Goal: Transaction & Acquisition: Book appointment/travel/reservation

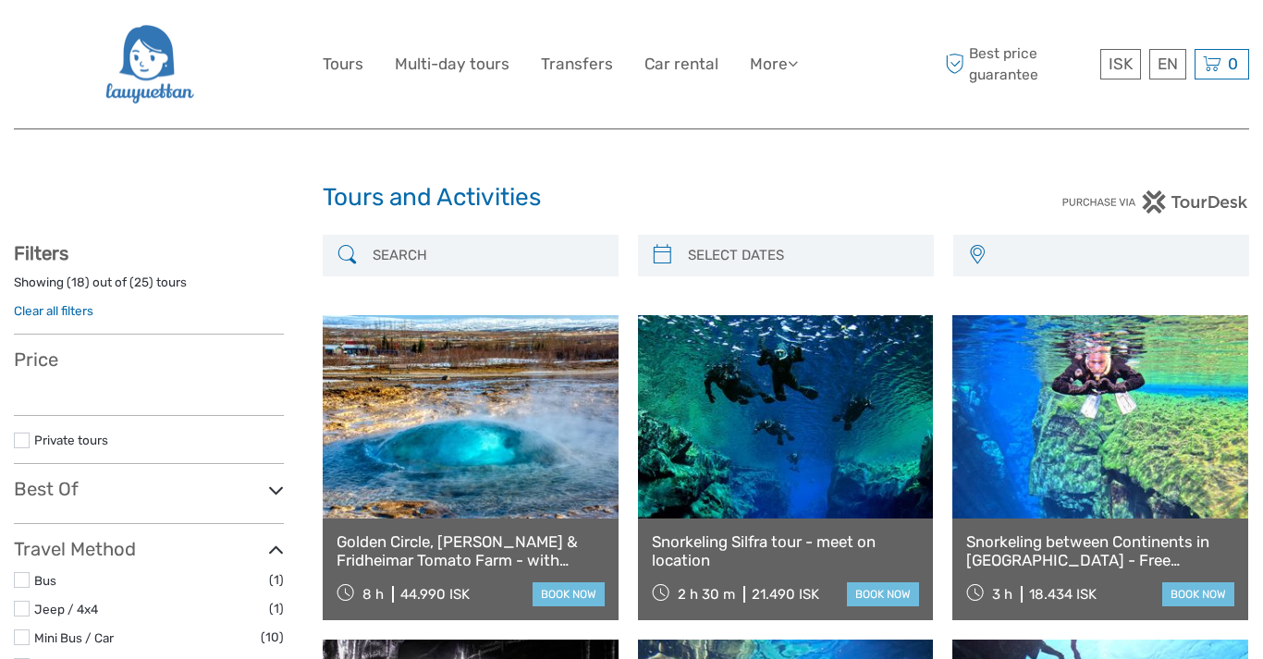
select select
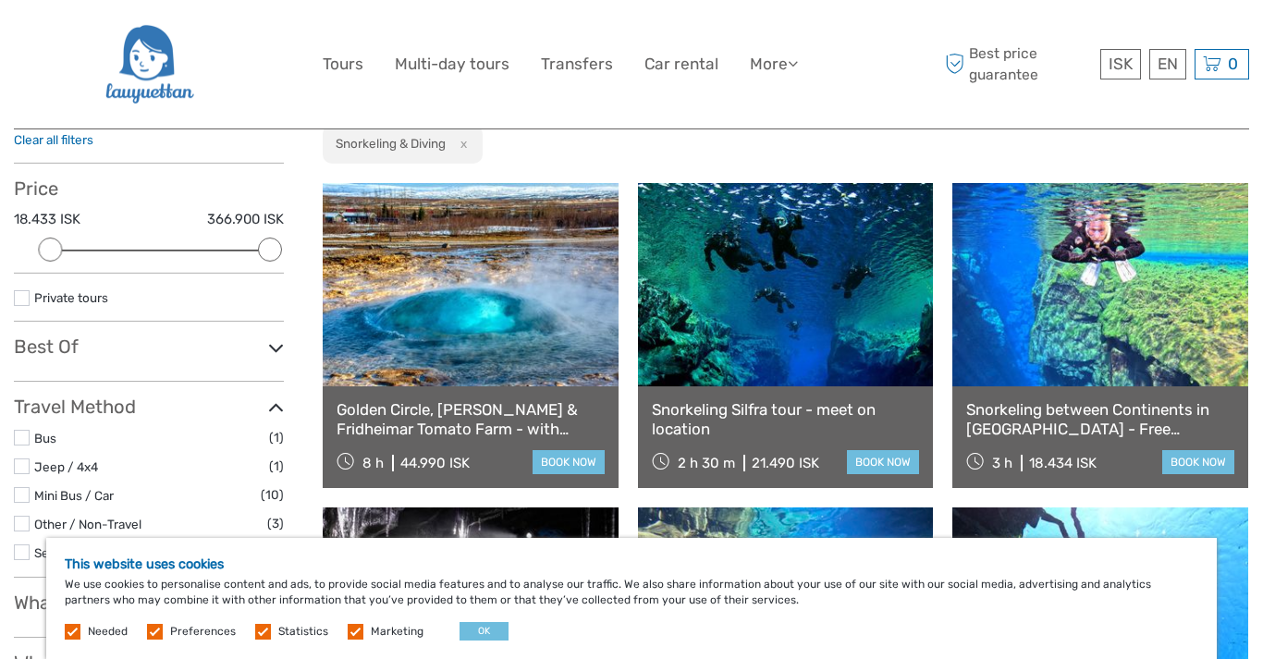
scroll to position [186, 0]
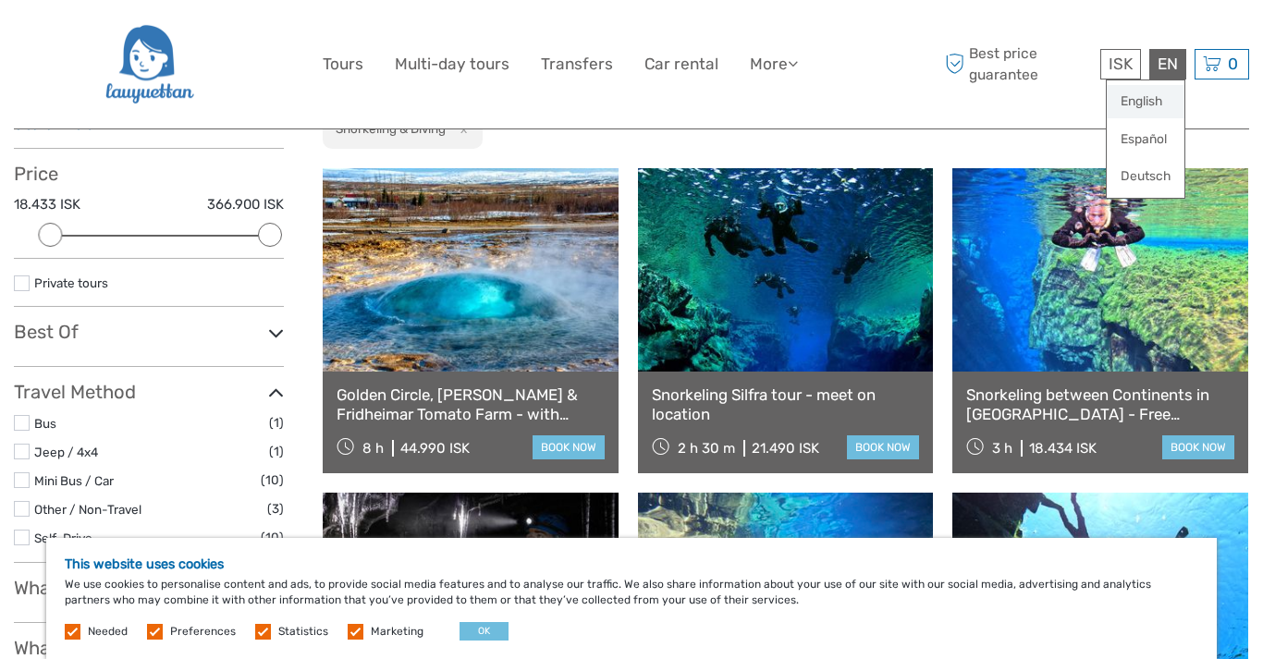
click at [1151, 104] on link "English" at bounding box center [1146, 101] width 78 height 33
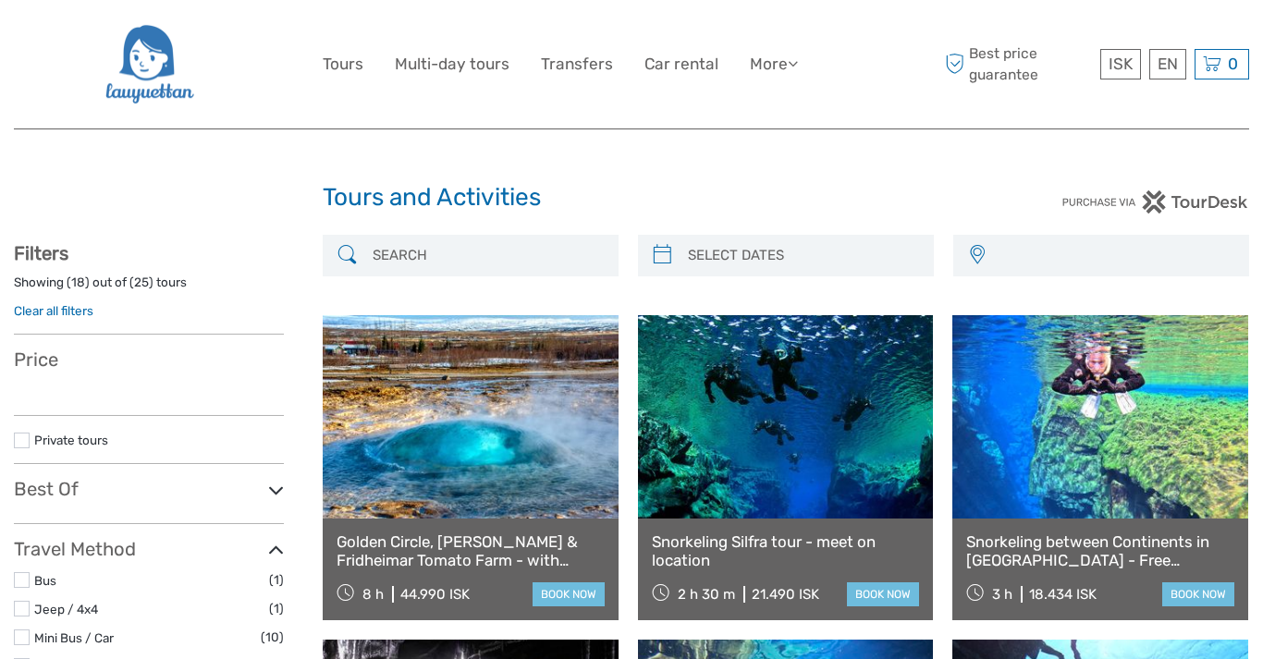
select select
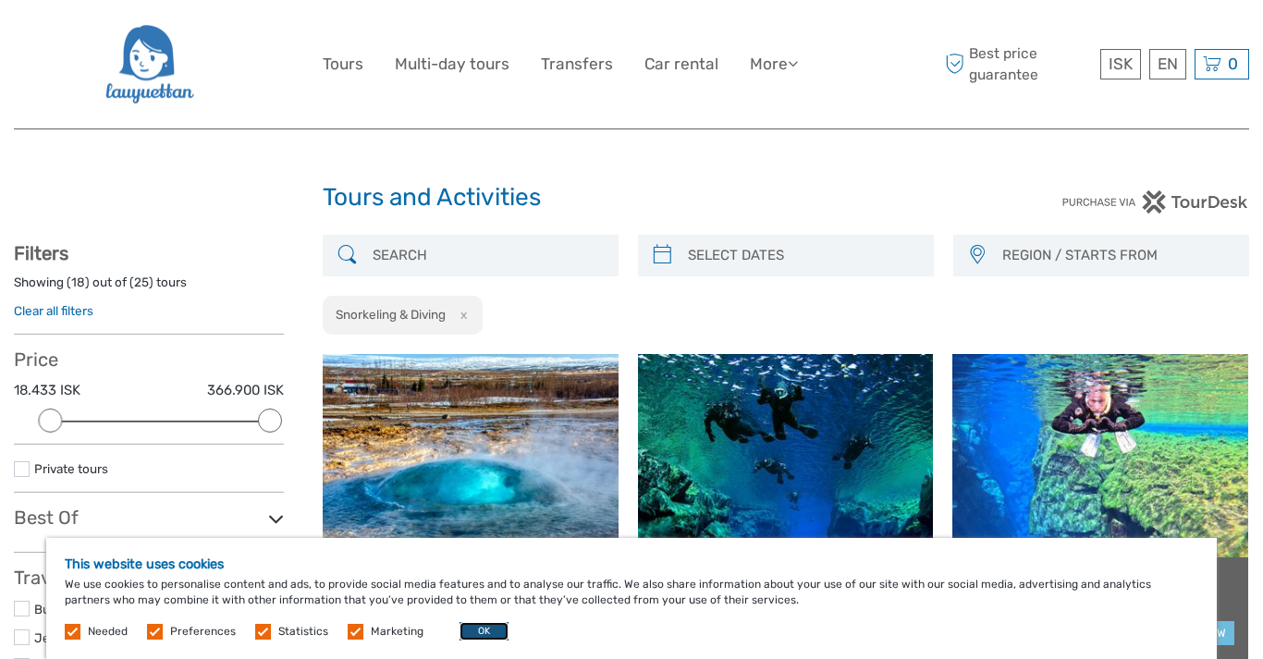
click at [477, 631] on button "OK" at bounding box center [484, 631] width 49 height 18
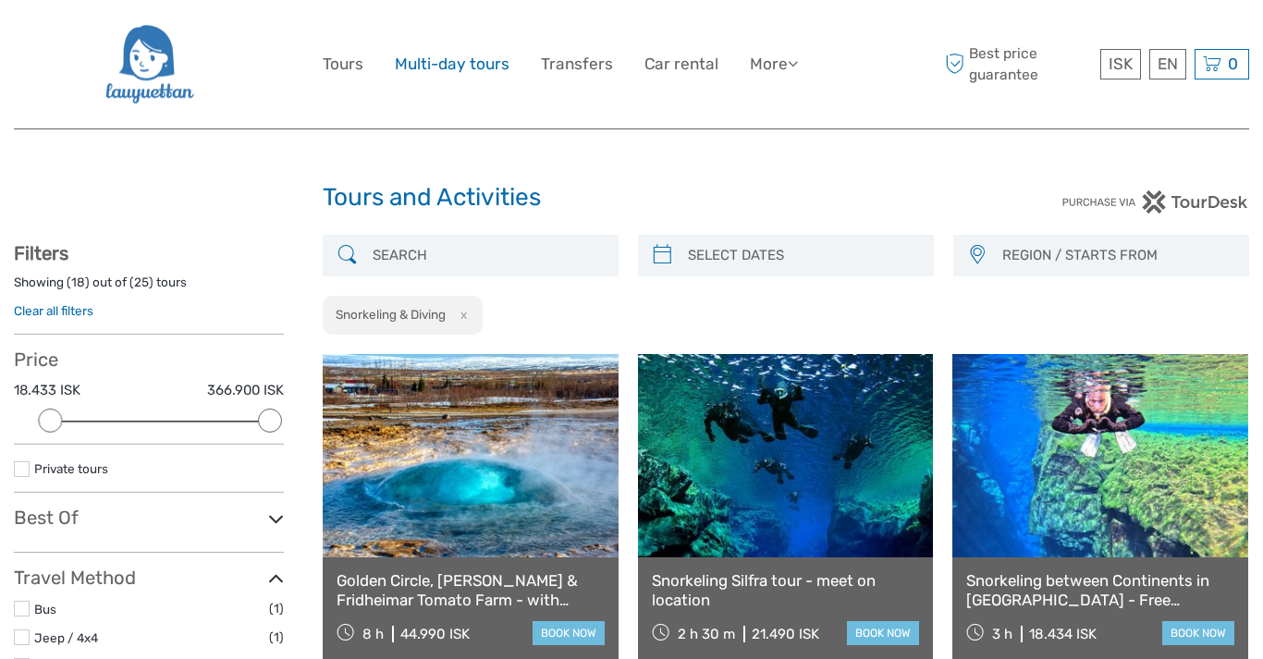
click at [460, 58] on link "Multi-day tours" at bounding box center [452, 64] width 115 height 27
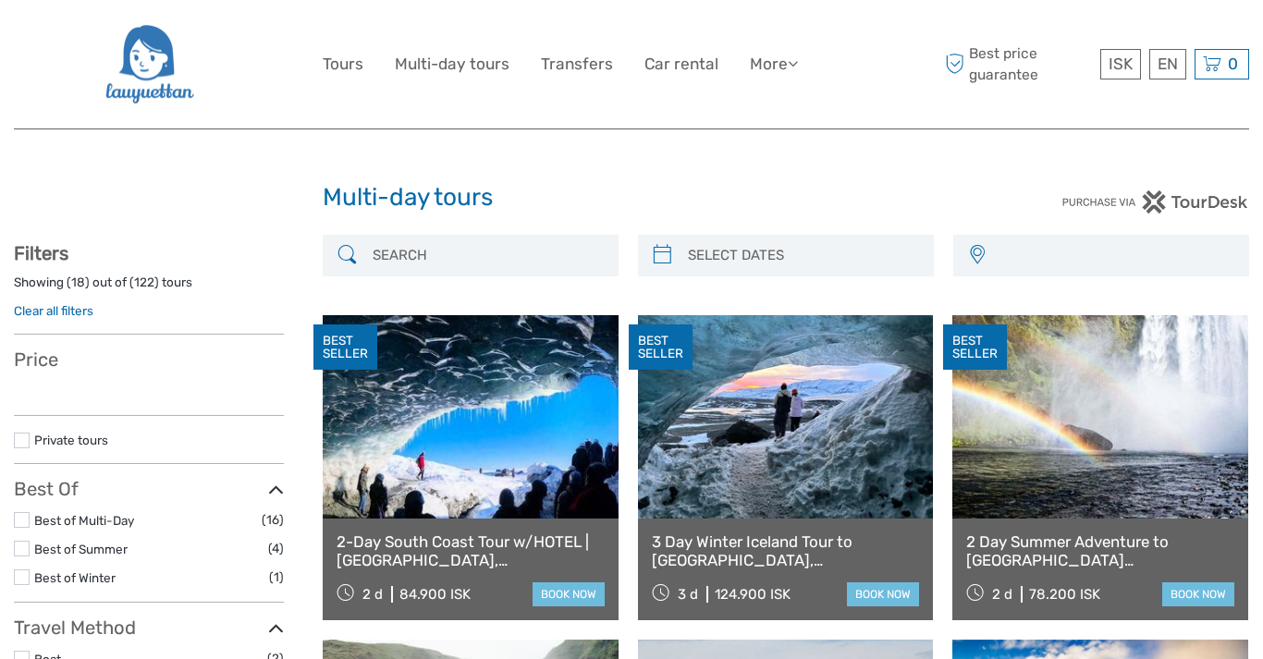
select select
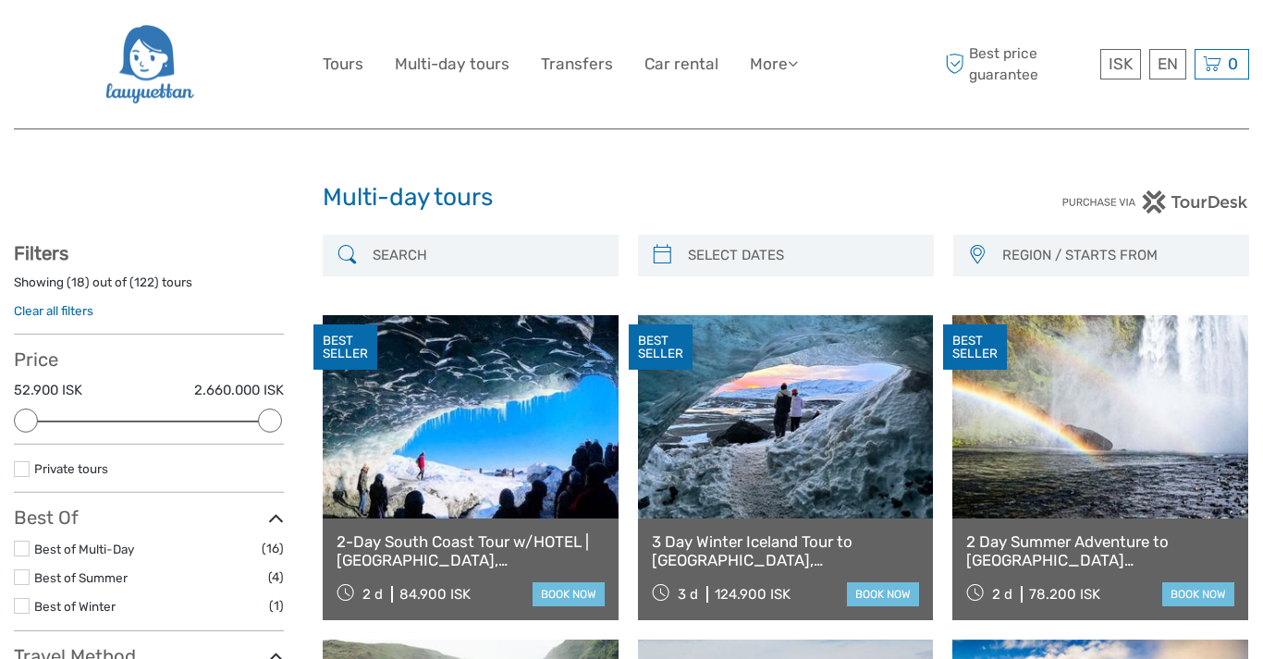
click at [667, 276] on div "REGION / STARTS FROM Capital Region East North Northeast Reykjanes / Keflavík S…" at bounding box center [786, 265] width 926 height 61
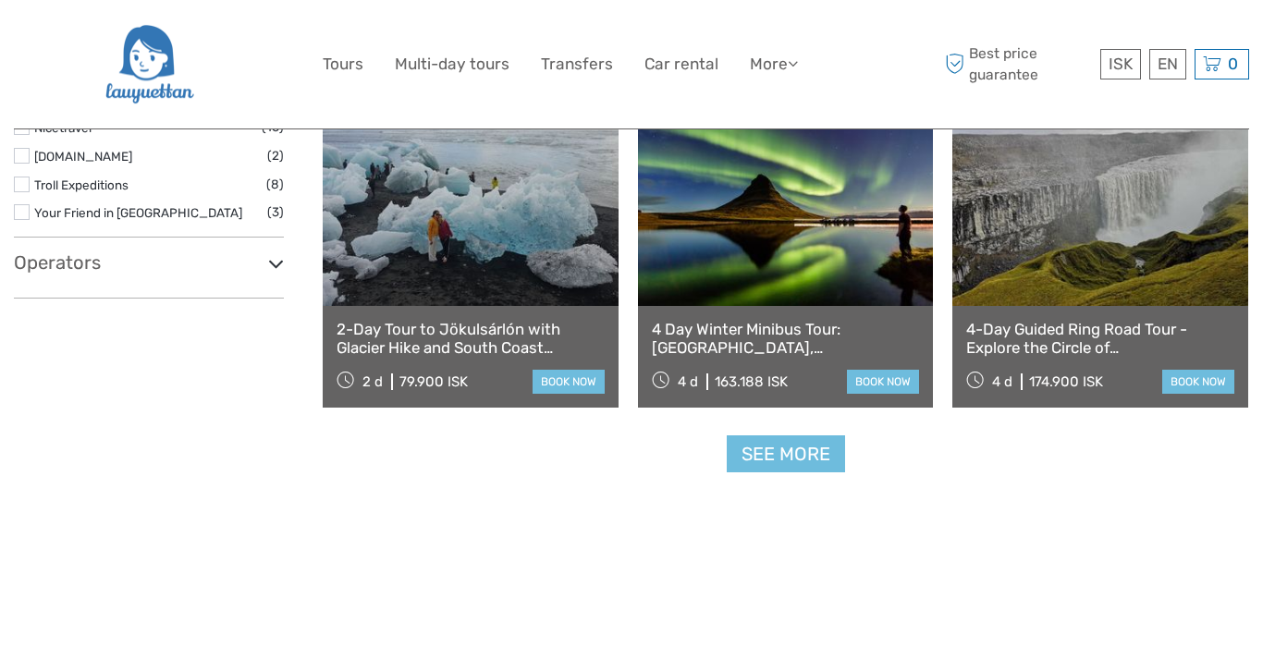
scroll to position [1837, 0]
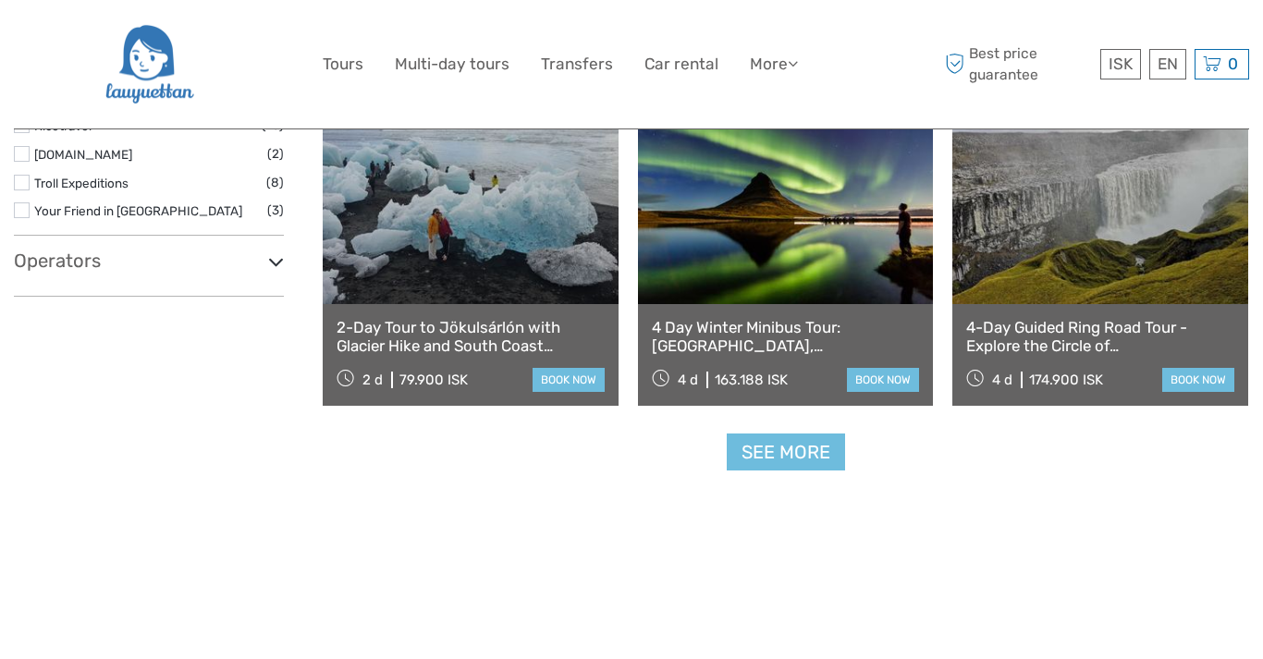
click at [776, 335] on link "4 Day Winter Minibus Tour: [GEOGRAPHIC_DATA], [GEOGRAPHIC_DATA], [GEOGRAPHIC_DA…" at bounding box center [786, 337] width 268 height 38
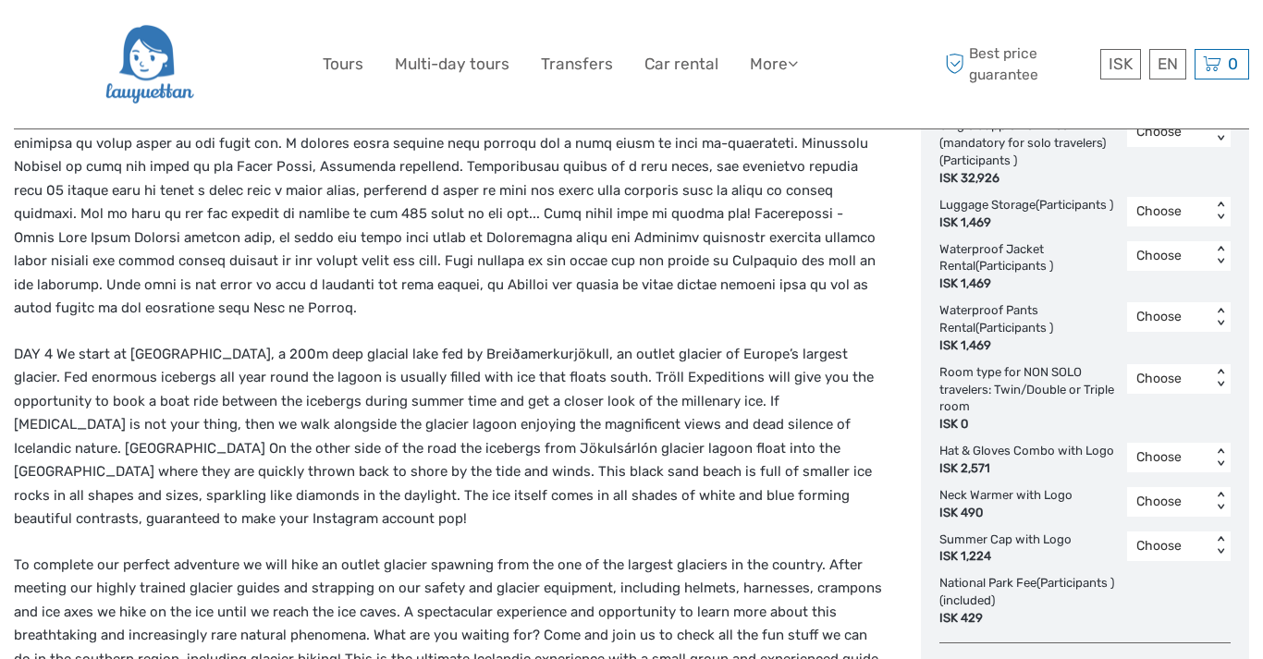
scroll to position [1170, 0]
